Goal: Complete application form

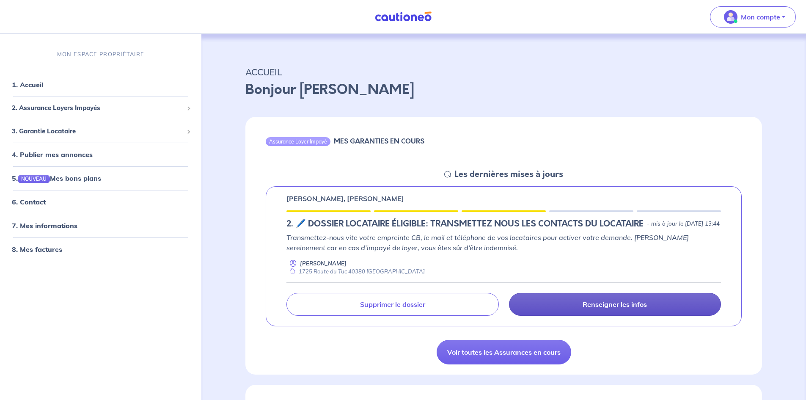
click at [552, 316] on link "Renseigner les infos" at bounding box center [615, 304] width 212 height 23
select select "FR"
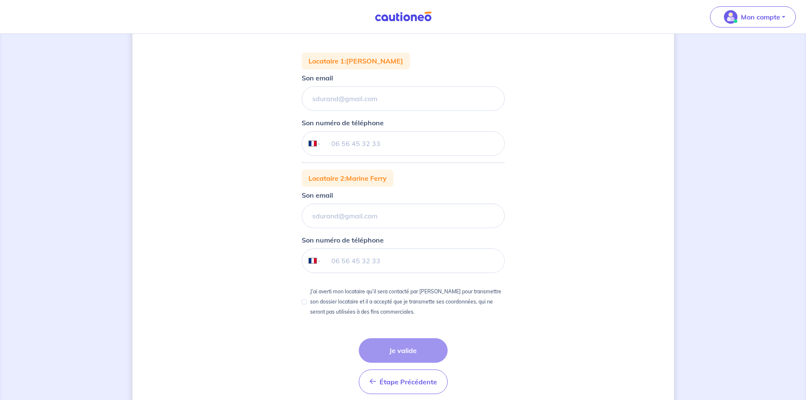
scroll to position [162, 0]
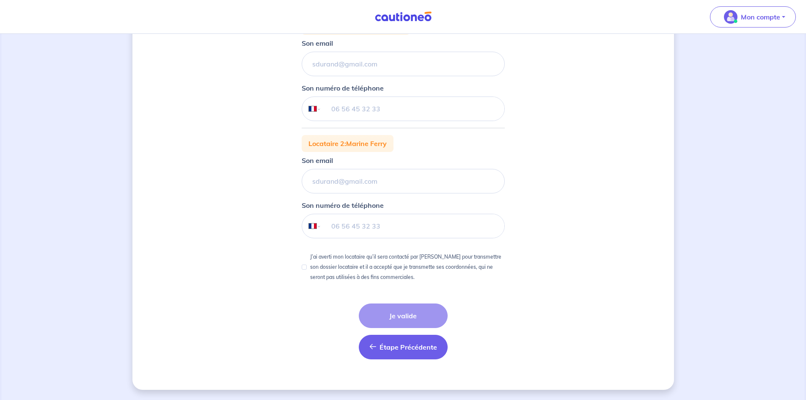
click at [424, 345] on span "Étape Précédente" at bounding box center [409, 347] width 58 height 8
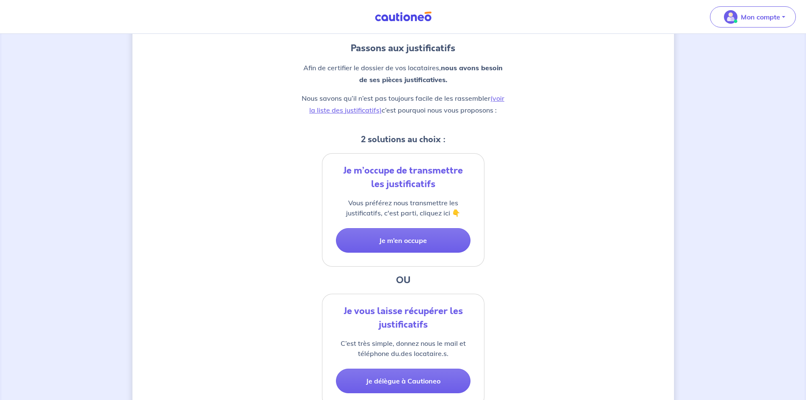
scroll to position [85, 0]
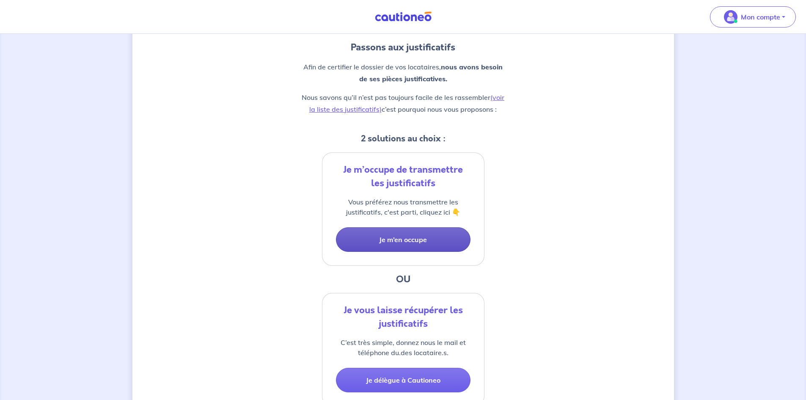
click at [434, 236] on button "Je m’en occupe" at bounding box center [403, 239] width 135 height 25
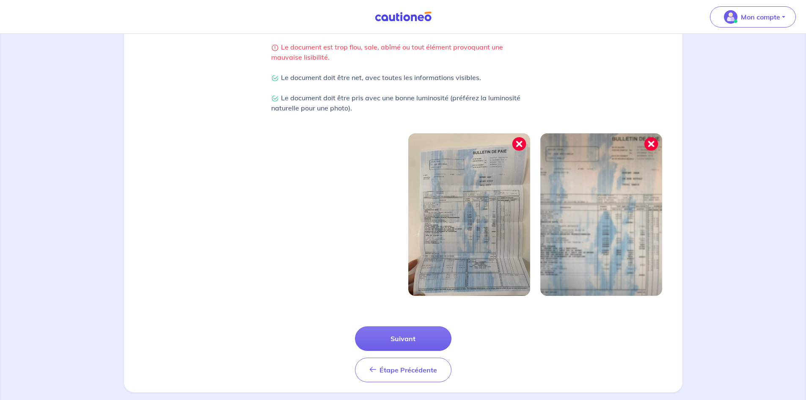
scroll to position [206, 0]
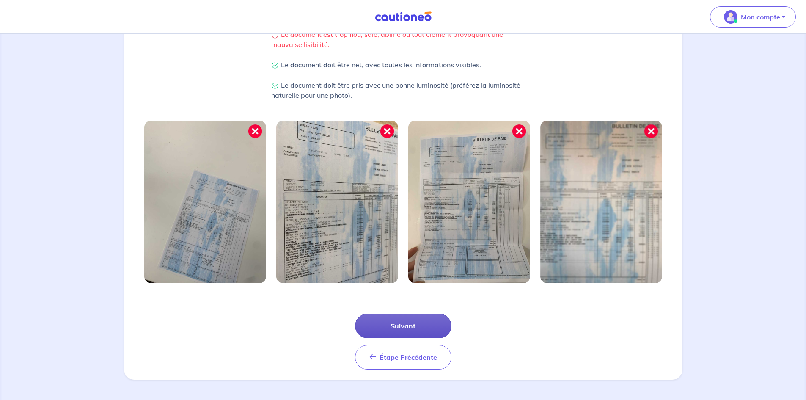
click at [424, 328] on button "Suivant" at bounding box center [403, 326] width 97 height 25
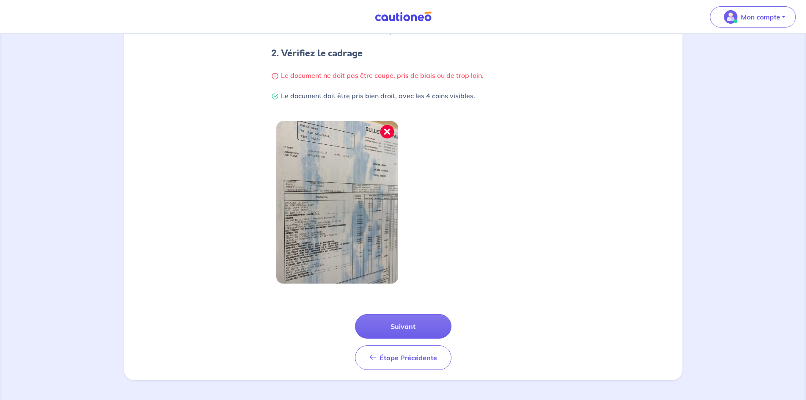
scroll to position [166, 0]
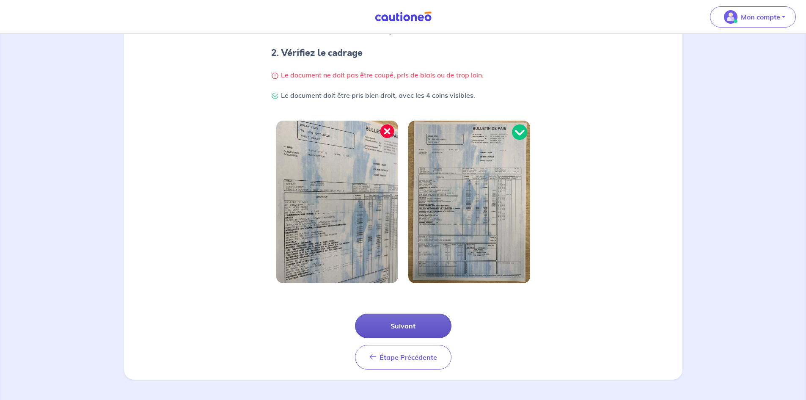
click at [435, 324] on button "Suivant" at bounding box center [403, 326] width 97 height 25
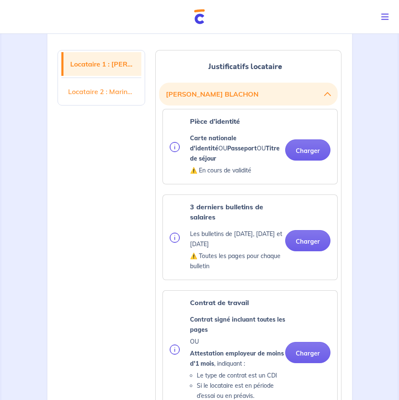
scroll to position [212, 0]
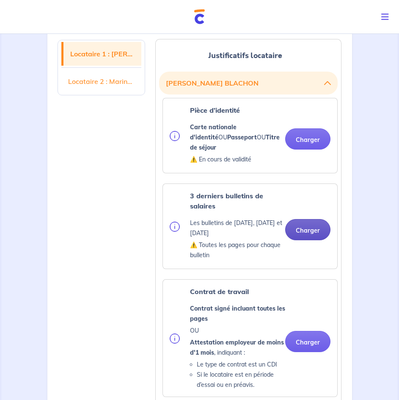
click at [319, 219] on button "Charger" at bounding box center [307, 229] width 45 height 21
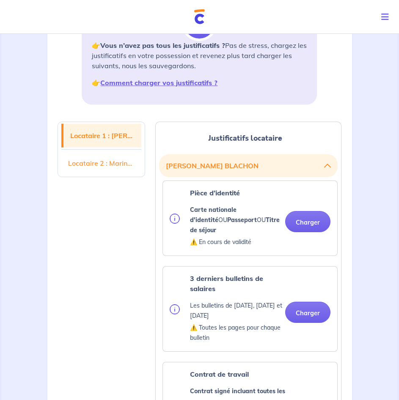
scroll to position [127, 0]
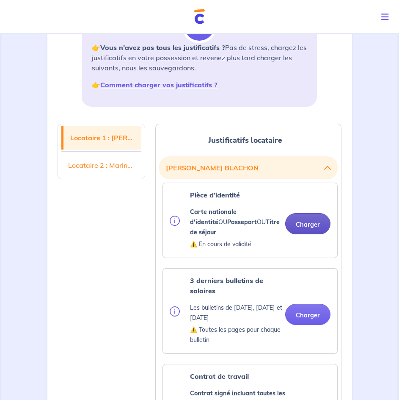
click at [298, 215] on button "Charger" at bounding box center [307, 223] width 45 height 21
click at [303, 222] on button "Charger" at bounding box center [307, 223] width 45 height 21
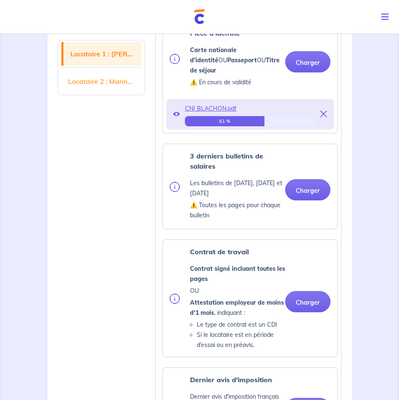
scroll to position [296, 0]
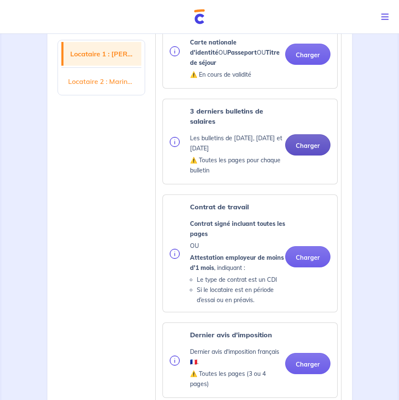
click at [309, 135] on button "Charger" at bounding box center [307, 144] width 45 height 21
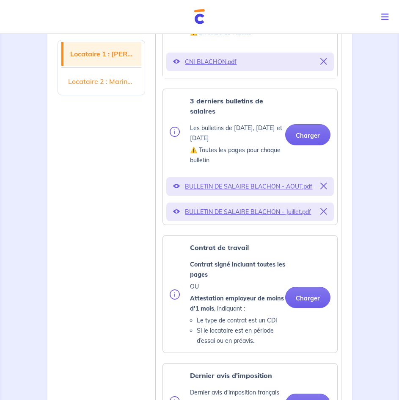
scroll to position [423, 0]
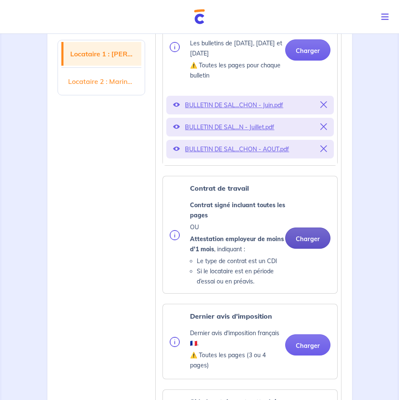
click at [319, 227] on button "Charger" at bounding box center [307, 237] width 45 height 21
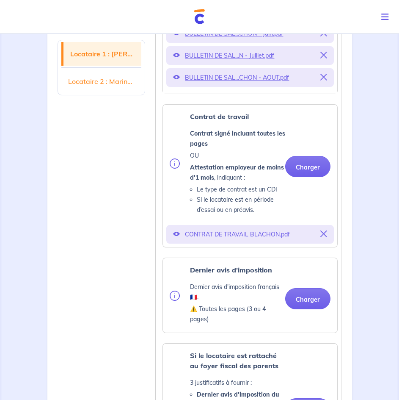
scroll to position [508, 0]
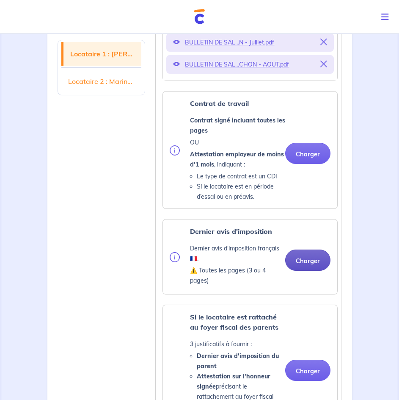
click at [310, 249] on button "Charger" at bounding box center [307, 259] width 45 height 21
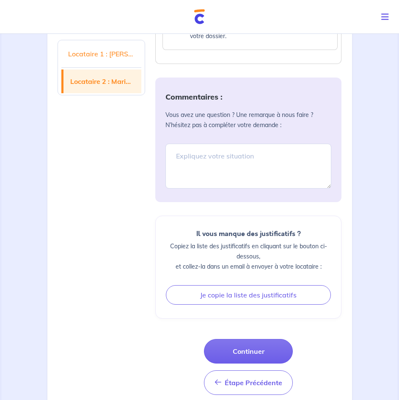
scroll to position [1971, 0]
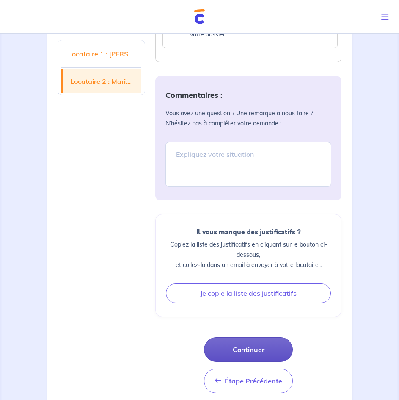
click at [240, 337] on button "Continuer" at bounding box center [248, 349] width 89 height 25
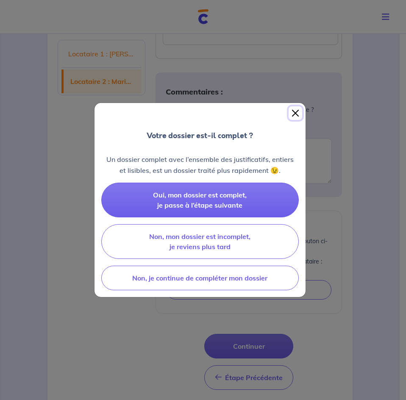
click at [293, 110] on button "Close" at bounding box center [295, 113] width 14 height 14
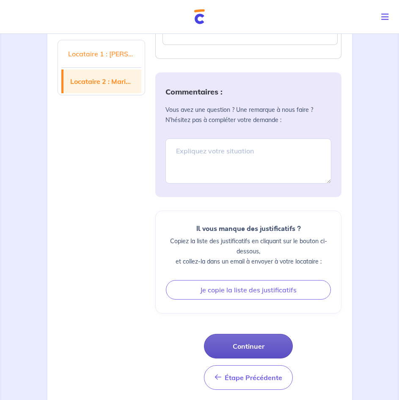
click at [245, 334] on button "Continuer" at bounding box center [248, 346] width 89 height 25
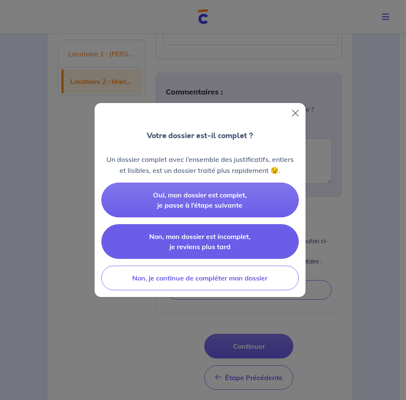
click at [185, 242] on span "Non, mon dossier est incomplet, je reviens plus tard" at bounding box center [199, 241] width 101 height 19
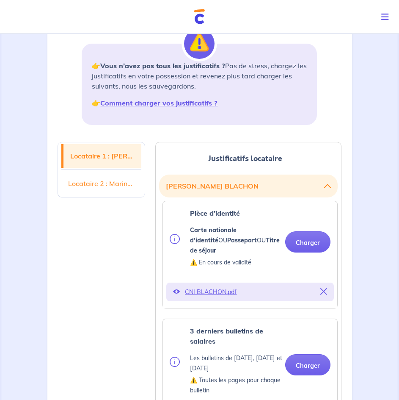
click at [118, 186] on link "Locataire 2 : Marine FERRY" at bounding box center [101, 183] width 80 height 24
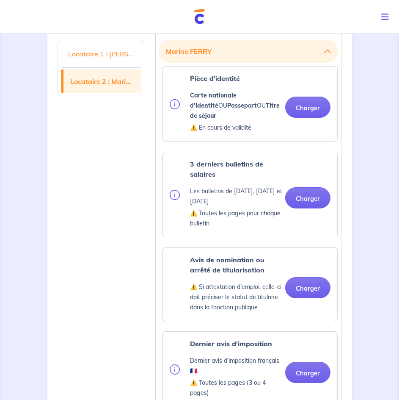
scroll to position [1246, 0]
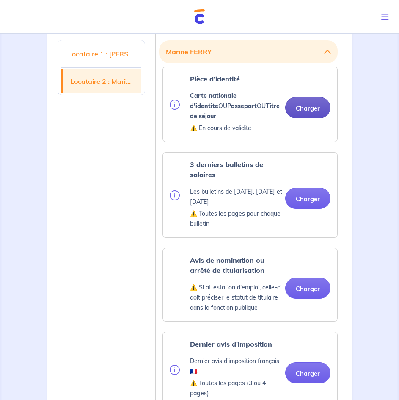
click at [312, 97] on button "Charger" at bounding box center [307, 107] width 45 height 21
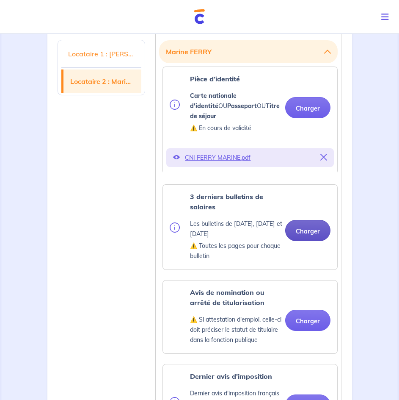
click at [308, 220] on button "Charger" at bounding box center [307, 230] width 45 height 21
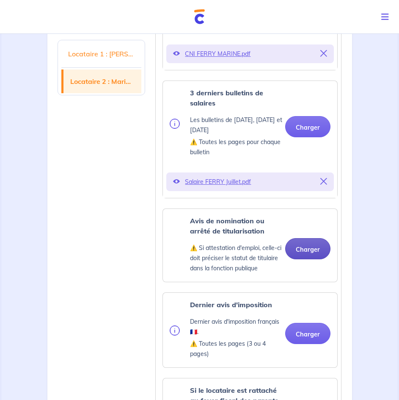
scroll to position [1331, 0]
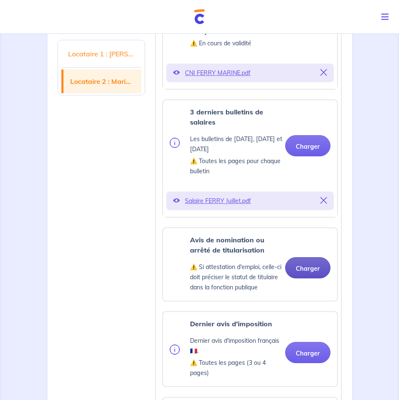
click at [306, 257] on button "Charger" at bounding box center [307, 267] width 45 height 21
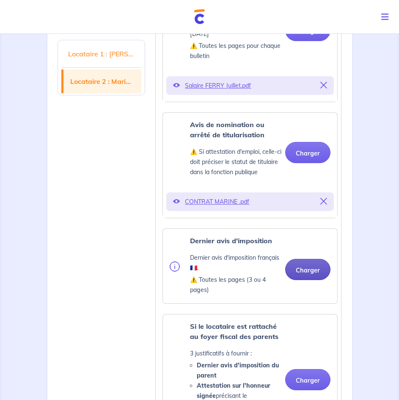
scroll to position [1458, 0]
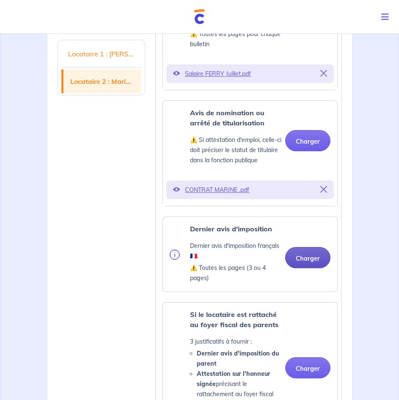
click at [304, 247] on button "Charger" at bounding box center [307, 257] width 45 height 21
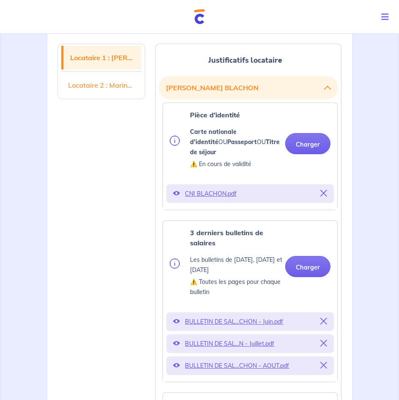
scroll to position [212, 0]
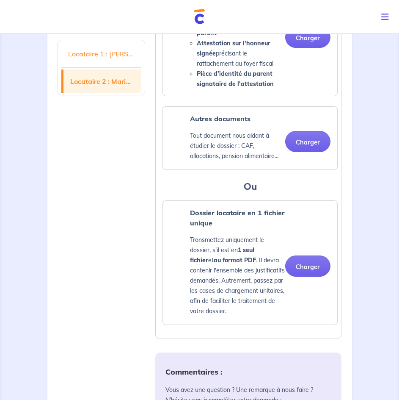
scroll to position [2074, 0]
